Goal: Transaction & Acquisition: Purchase product/service

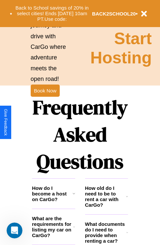
scroll to position [801, 0]
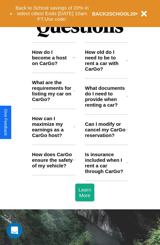
click at [54, 101] on h3 "What are the requirements for listing my car on CarGo?" at bounding box center [52, 91] width 41 height 22
click at [106, 107] on h3 "What documents do I need to provide when renting a car?" at bounding box center [106, 96] width 42 height 22
click at [127, 63] on icon at bounding box center [127, 60] width 2 height 5
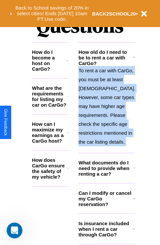
click at [133, 60] on icon at bounding box center [134, 57] width 2 height 5
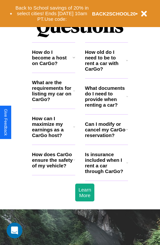
click at [127, 63] on icon at bounding box center [127, 60] width 2 height 5
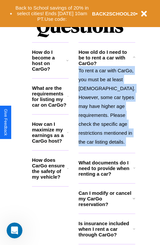
scroll to position [863, 0]
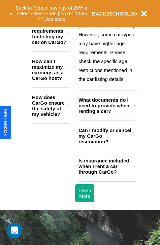
click at [106, 175] on h3 "Is insurance included when I rent a car through CarGo?" at bounding box center [106, 166] width 55 height 17
click at [133, 169] on icon at bounding box center [134, 166] width 2 height 5
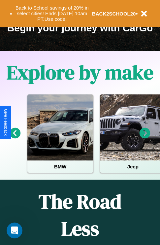
scroll to position [102, 0]
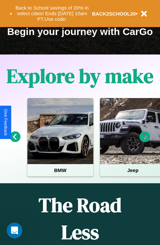
click at [145, 141] on icon at bounding box center [145, 136] width 11 height 11
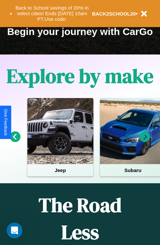
click at [145, 141] on icon at bounding box center [145, 136] width 11 height 11
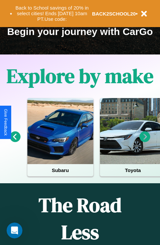
click at [145, 141] on icon at bounding box center [145, 136] width 11 height 11
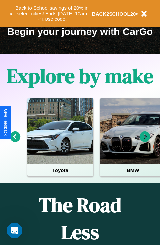
click at [15, 141] on icon at bounding box center [15, 136] width 11 height 11
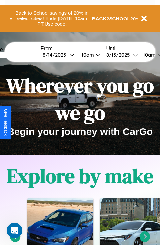
scroll to position [0, 0]
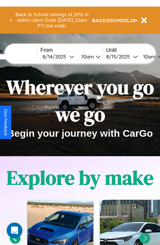
click at [22, 56] on input "text" at bounding box center [12, 56] width 50 height 5
type input "*****"
click at [66, 56] on div "8 / 14 / 2025" at bounding box center [56, 57] width 27 height 6
select select "*"
select select "****"
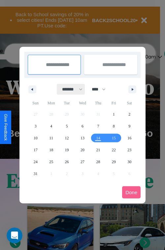
click at [69, 89] on select "******* ******** ***** ***** *** **** **** ****** ********* ******* ******** **…" at bounding box center [71, 89] width 28 height 11
select select "*"
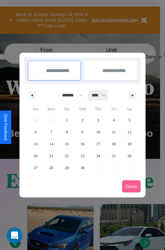
click at [102, 95] on select "**** **** **** **** **** **** **** **** **** **** **** **** **** **** **** ****…" at bounding box center [99, 95] width 20 height 11
select select "****"
click at [114, 132] on span "10" at bounding box center [114, 132] width 4 height 12
type input "**********"
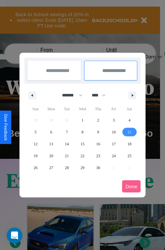
click at [130, 132] on span "11" at bounding box center [130, 132] width 4 height 12
type input "**********"
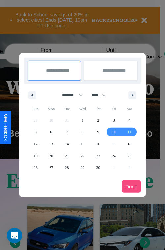
click at [131, 186] on button "Done" at bounding box center [131, 186] width 19 height 12
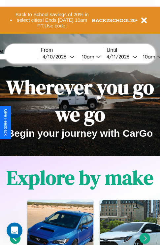
scroll to position [0, 24]
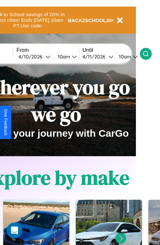
click at [149, 54] on icon at bounding box center [146, 54] width 7 height 7
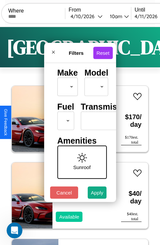
scroll to position [54, 0]
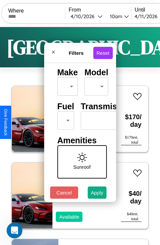
click at [64, 119] on body "CarGo Where From 4 / 10 / 2026 10am Until 4 / 11 / 2026 10am Become a Host Logi…" at bounding box center [80, 136] width 160 height 273
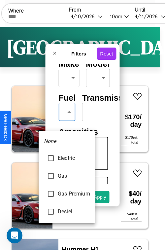
type input "***"
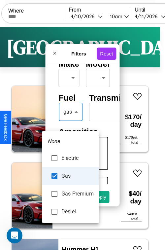
click at [70, 122] on div at bounding box center [82, 125] width 165 height 250
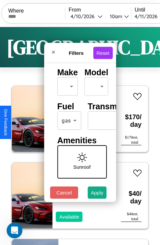
scroll to position [0, 41]
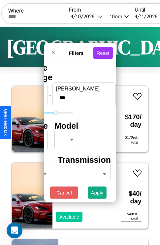
type input "***"
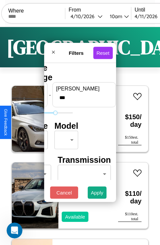
scroll to position [0, 0]
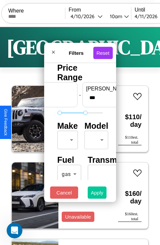
type input "**"
click at [97, 194] on button "Apply" at bounding box center [97, 193] width 19 height 12
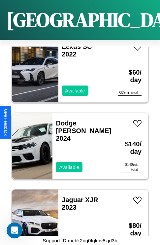
scroll to position [2401, 0]
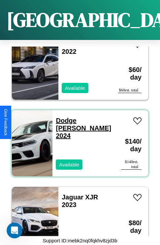
click at [70, 117] on link "Dodge Ram Van 2024" at bounding box center [84, 128] width 56 height 22
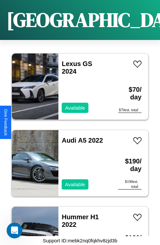
scroll to position [11753, 0]
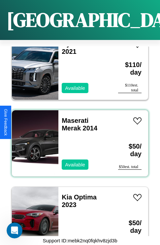
click at [78, 139] on div "Maserati Merak 2014 Available" at bounding box center [84, 143] width 53 height 66
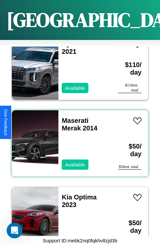
click at [78, 139] on div "Maserati Merak 2014 Available" at bounding box center [84, 143] width 53 height 66
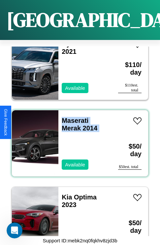
click at [78, 139] on div "Maserati Merak 2014 Available" at bounding box center [84, 143] width 53 height 66
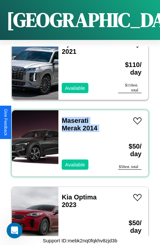
click at [78, 139] on div "Maserati Merak 2014 Available" at bounding box center [84, 143] width 53 height 66
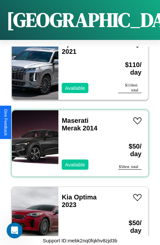
click at [78, 139] on div "Maserati Merak 2014 Available" at bounding box center [84, 143] width 53 height 66
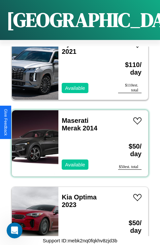
click at [78, 139] on div "Maserati Merak 2014 Available" at bounding box center [84, 143] width 53 height 66
click at [73, 117] on link "Maserati Merak 2014" at bounding box center [80, 124] width 36 height 15
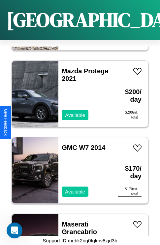
scroll to position [408, 0]
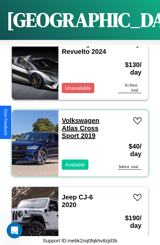
click at [79, 117] on link "Volkswagen Atlas Cross Sport 2019" at bounding box center [81, 128] width 38 height 22
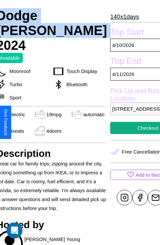
scroll to position [125, 32]
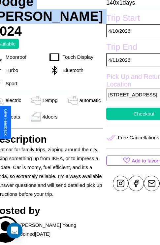
click at [122, 120] on button "Checkout" at bounding box center [143, 114] width 75 height 12
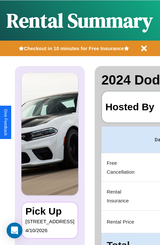
scroll to position [0, 125]
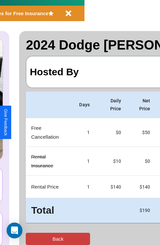
click at [32, 239] on button "Back" at bounding box center [58, 239] width 64 height 12
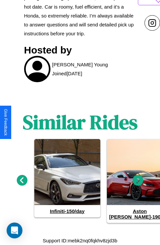
scroll to position [309, 0]
click at [138, 184] on icon at bounding box center [138, 180] width 11 height 11
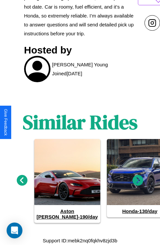
click at [22, 184] on icon at bounding box center [22, 180] width 11 height 11
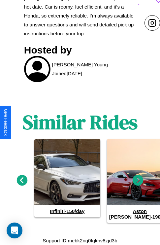
click at [138, 184] on icon at bounding box center [138, 180] width 11 height 11
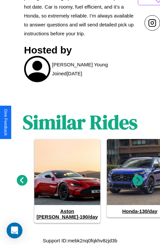
click at [22, 184] on icon at bounding box center [22, 180] width 11 height 11
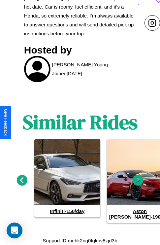
click at [22, 184] on icon at bounding box center [22, 180] width 11 height 11
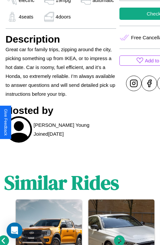
scroll to position [194, 25]
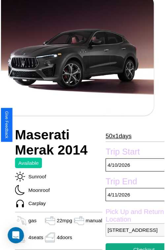
scroll to position [72, 22]
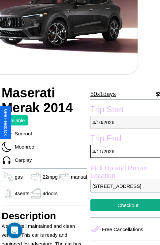
click at [123, 122] on p "[DATE]" at bounding box center [128, 122] width 75 height 13
select select "*"
select select "****"
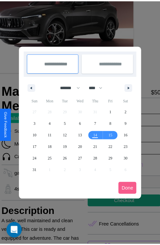
scroll to position [0, 22]
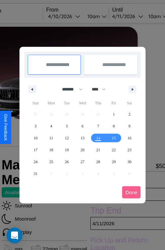
click at [73, 16] on div at bounding box center [82, 125] width 165 height 250
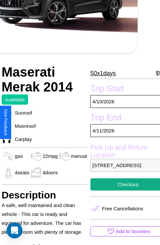
scroll to position [164, 22]
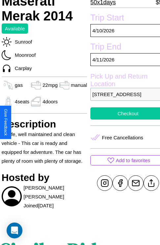
click at [123, 120] on button "Checkout" at bounding box center [128, 113] width 75 height 12
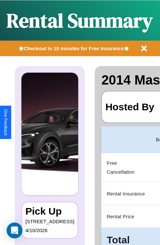
scroll to position [0, 125]
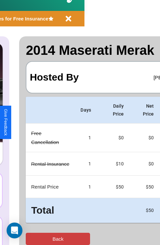
click at [32, 239] on button "Back" at bounding box center [58, 239] width 64 height 12
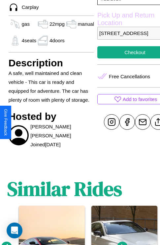
scroll to position [234, 16]
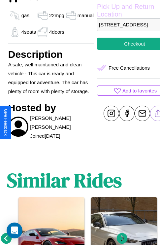
click at [158, 115] on line at bounding box center [158, 112] width 0 height 5
